Goal: Transaction & Acquisition: Book appointment/travel/reservation

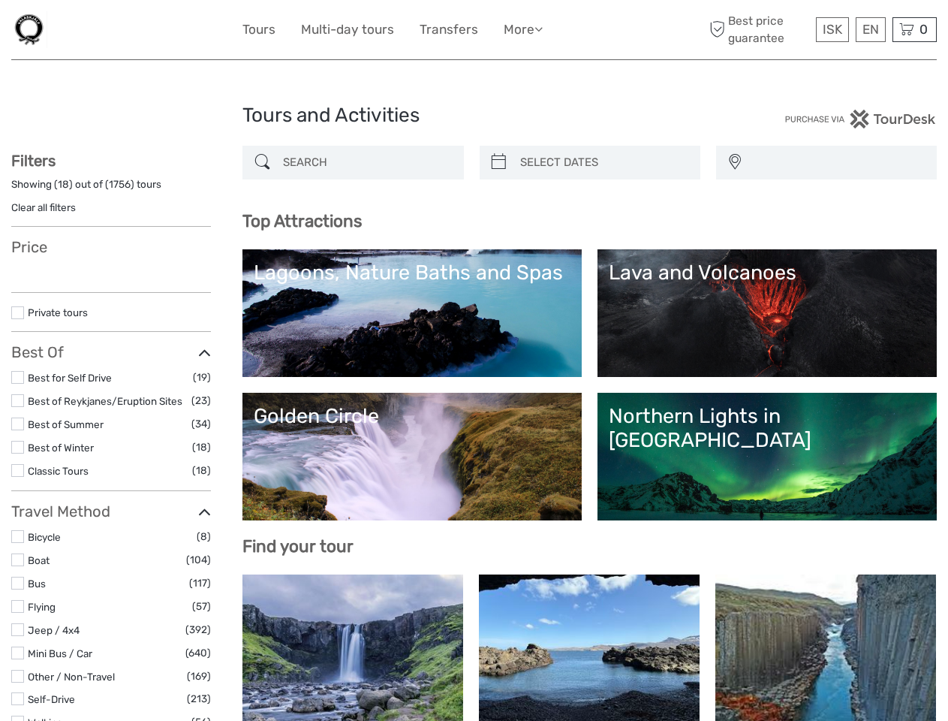
select select
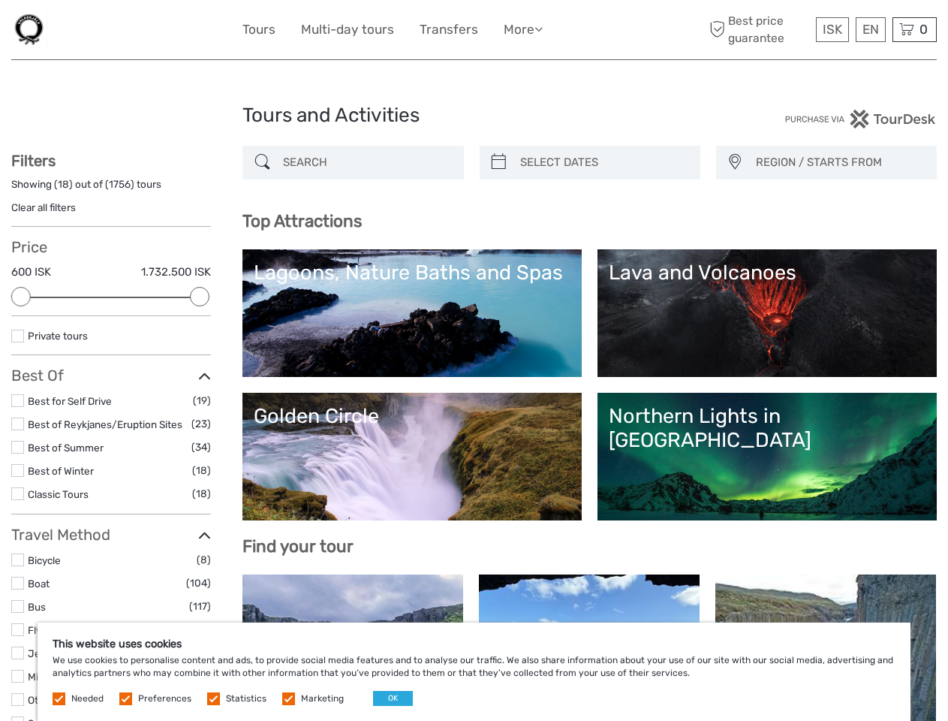
click at [406, 29] on ul "Tours Multi-day tours Transfers More Food & drink Travel Articles Back to Home …" at bounding box center [404, 30] width 323 height 22
click at [523, 29] on link "More" at bounding box center [523, 30] width 39 height 22
click at [541, 29] on icon at bounding box center [539, 29] width 8 height 13
click at [832, 29] on span "ISK" at bounding box center [833, 29] width 20 height 15
click at [870, 29] on div "EN English Español Deutsch" at bounding box center [871, 29] width 30 height 25
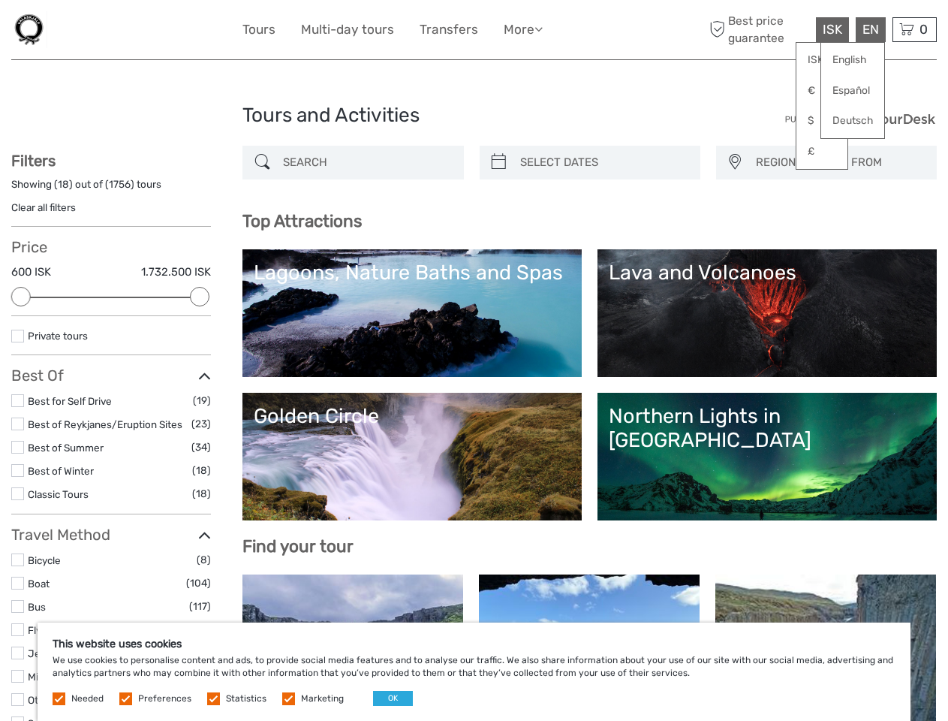
click at [915, 29] on div "0 Items Total 0 ISK Checkout The shopping cart is empty." at bounding box center [915, 29] width 44 height 25
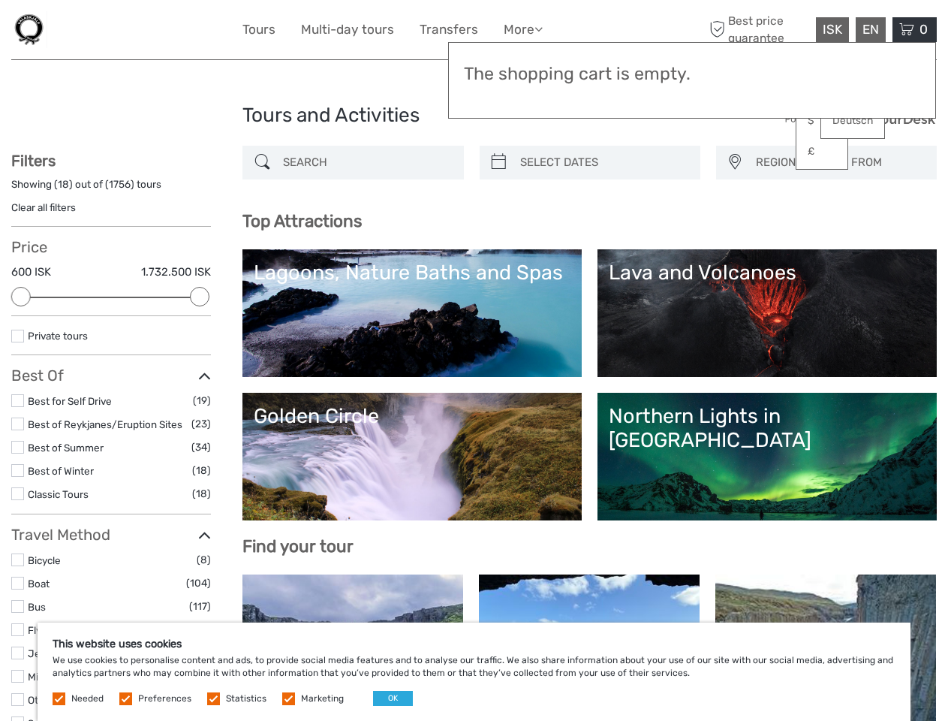
click at [21, 297] on div at bounding box center [21, 297] width 20 height 20
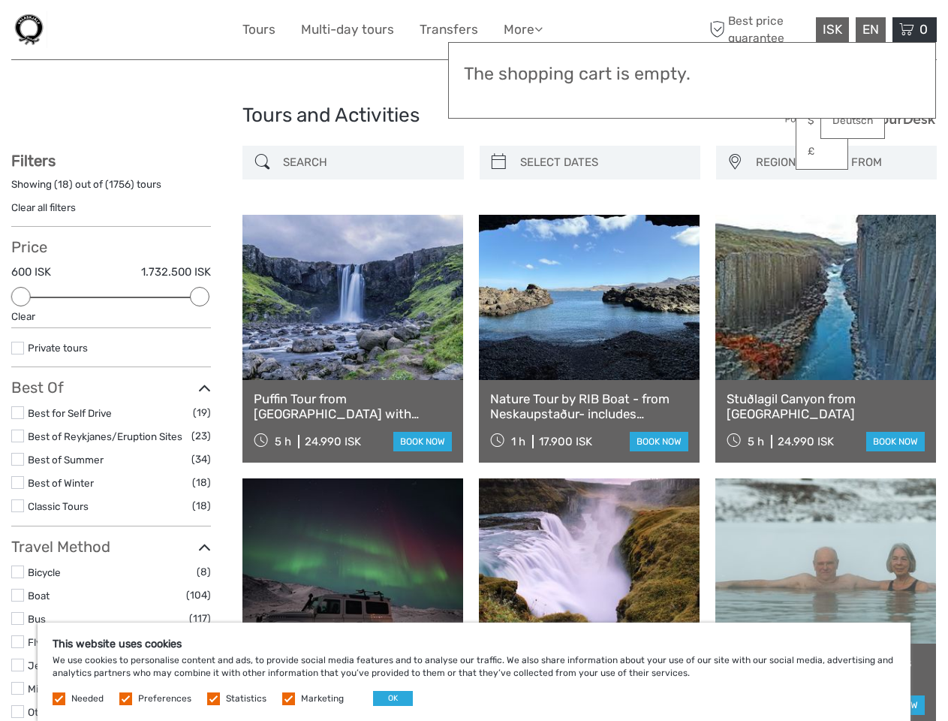
click at [499, 215] on link at bounding box center [589, 297] width 221 height 165
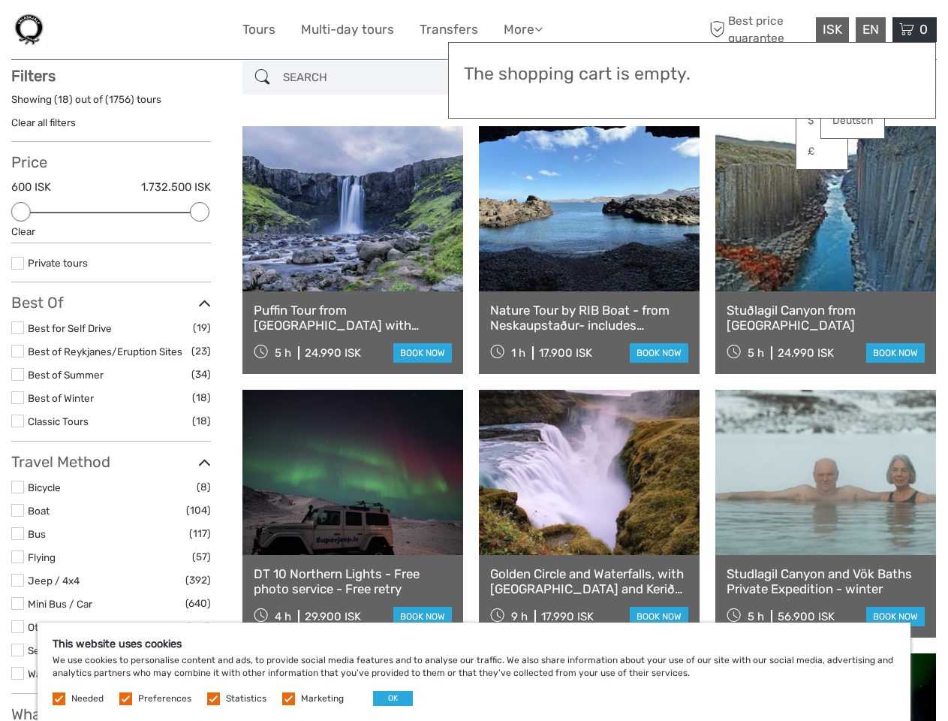
click at [603, 162] on link at bounding box center [589, 208] width 221 height 165
